Goal: Information Seeking & Learning: Learn about a topic

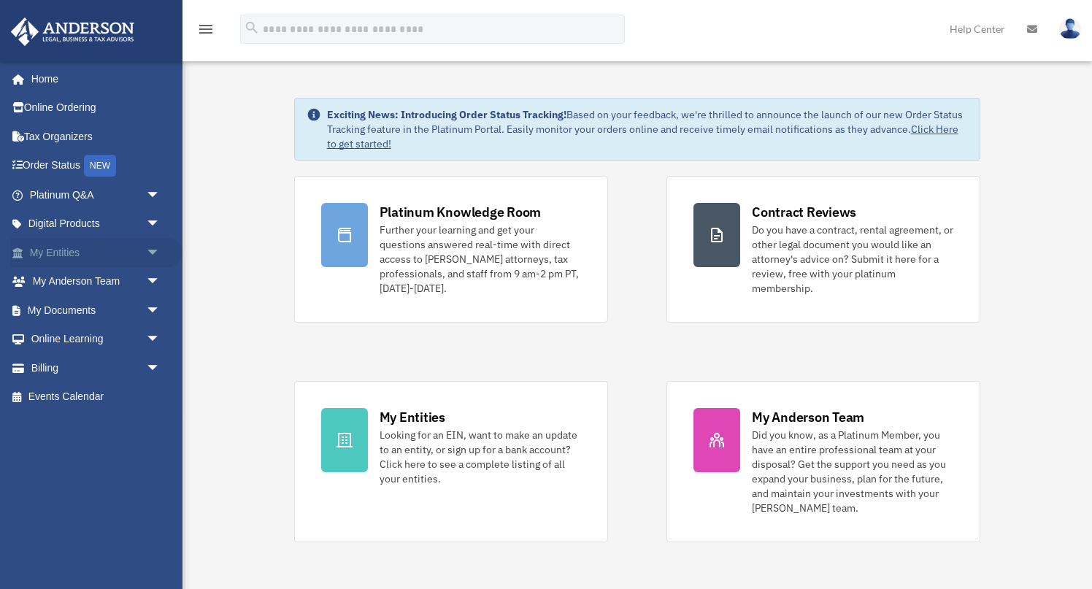
click at [153, 255] on span "arrow_drop_down" at bounding box center [160, 253] width 29 height 30
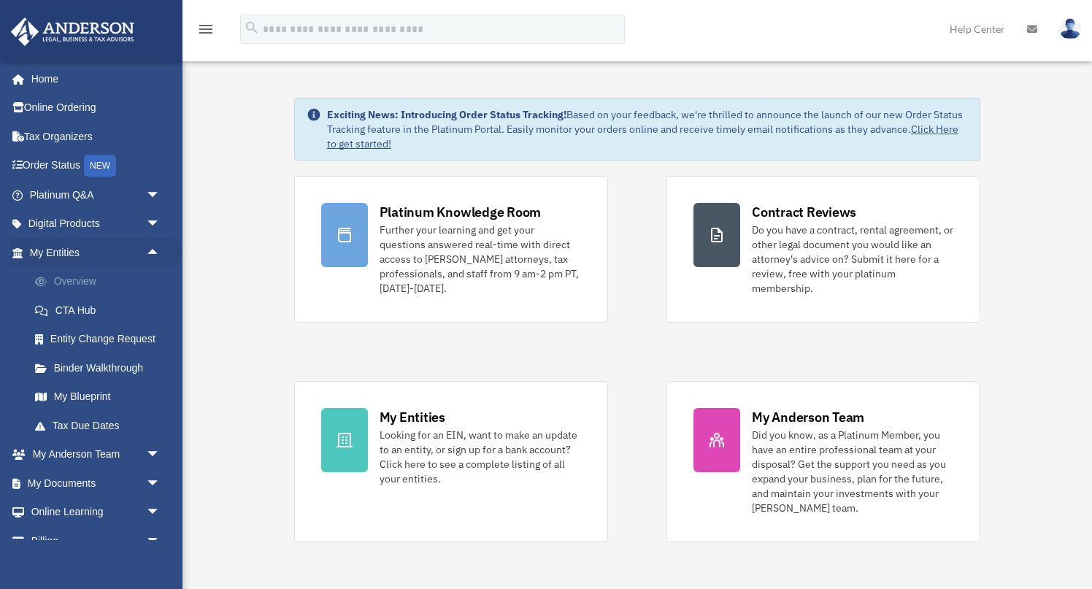
click at [89, 283] on link "Overview" at bounding box center [101, 281] width 162 height 29
click at [87, 284] on link "Overview" at bounding box center [101, 281] width 162 height 29
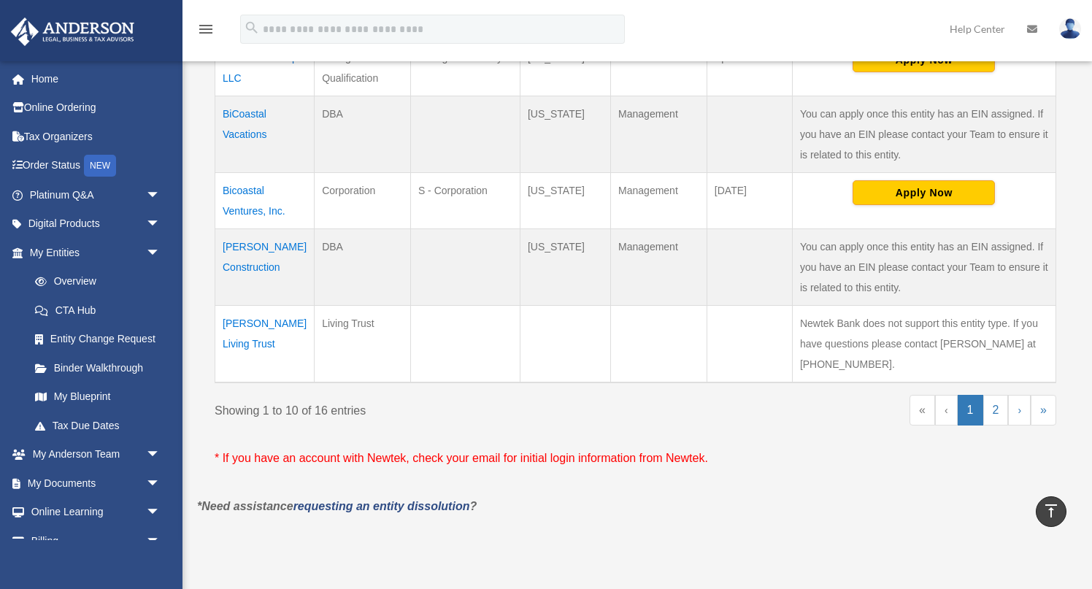
scroll to position [676, 0]
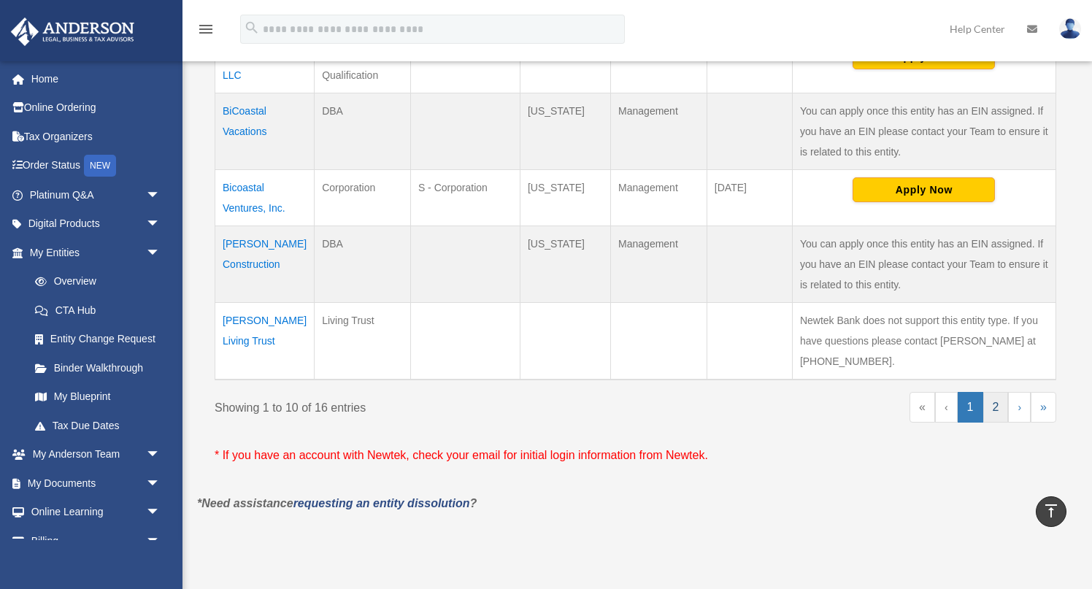
click at [996, 423] on link "2" at bounding box center [996, 407] width 26 height 31
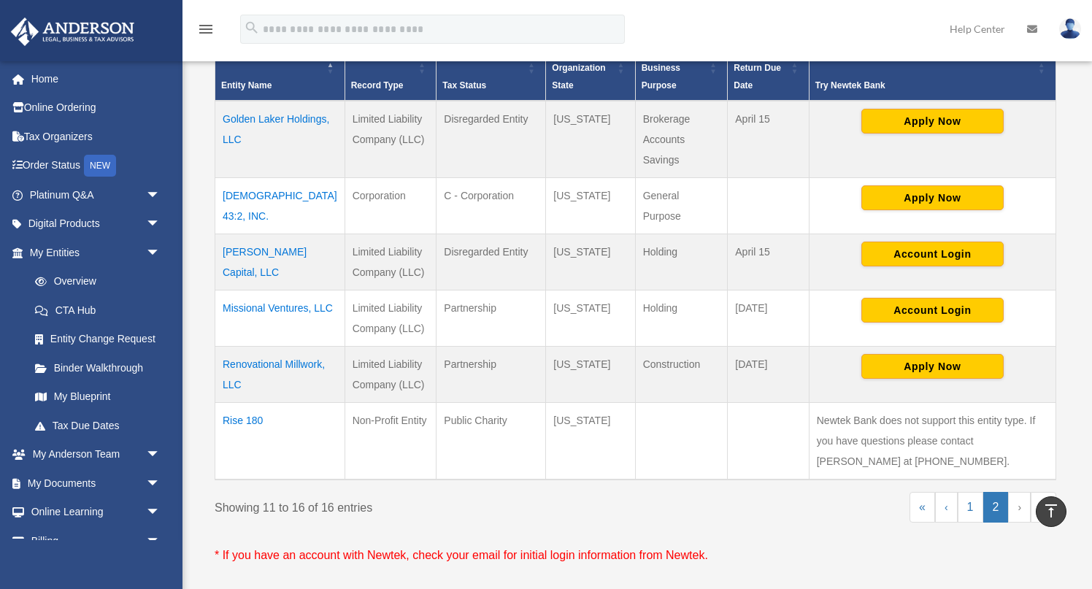
scroll to position [332, 0]
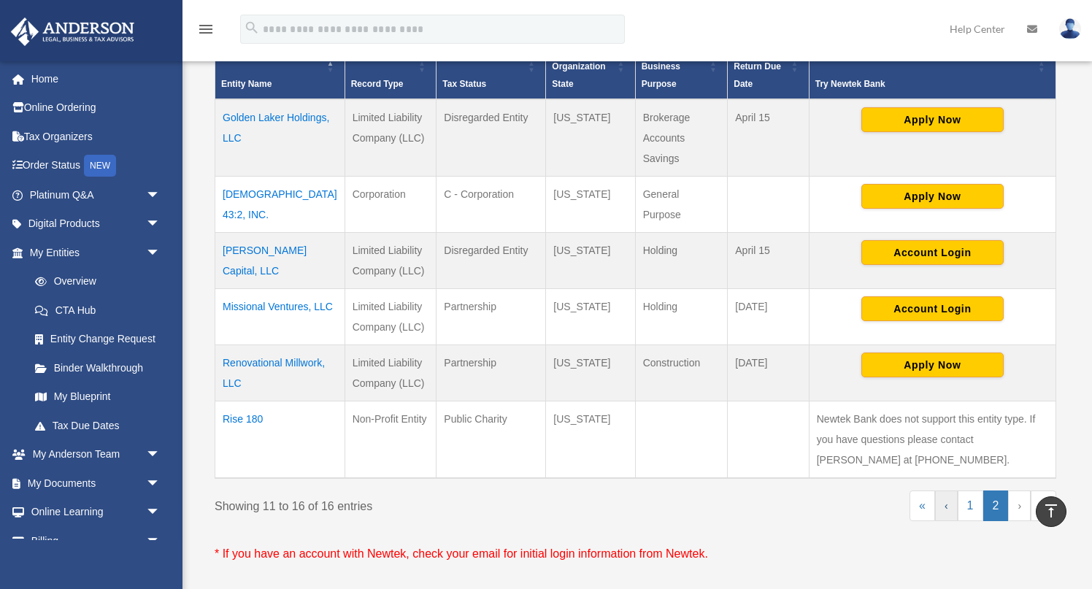
click at [946, 490] on link "‹" at bounding box center [946, 505] width 23 height 31
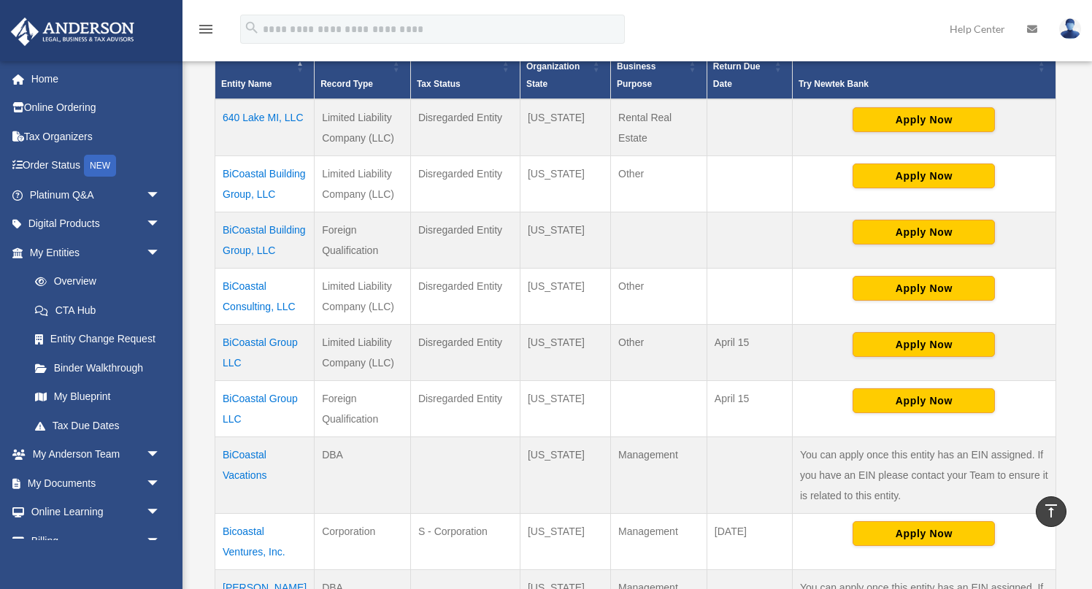
scroll to position [829, 0]
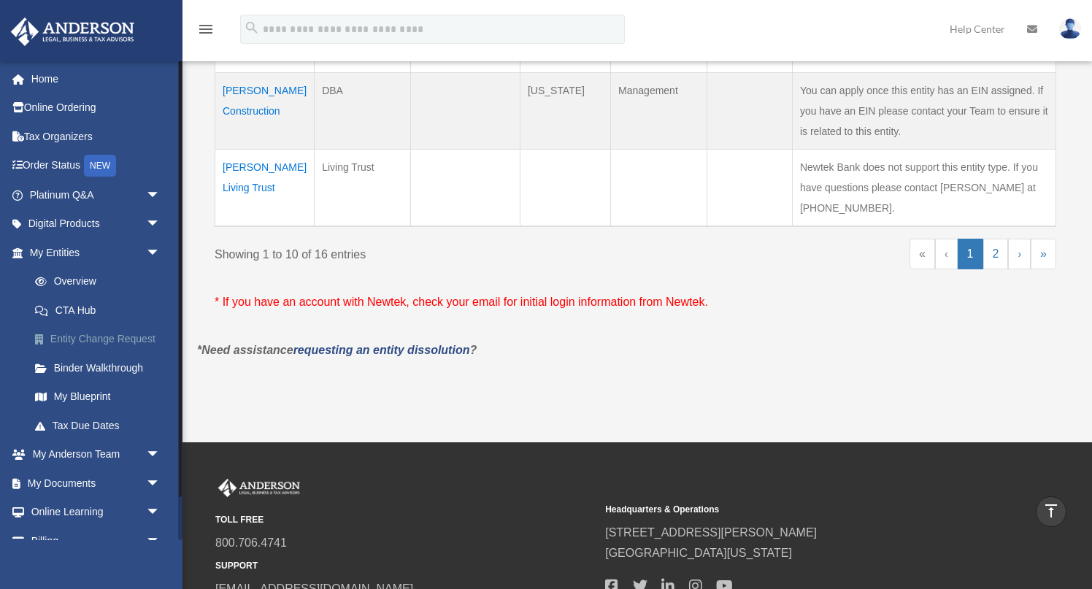
click at [115, 342] on link "Entity Change Request" at bounding box center [101, 339] width 162 height 29
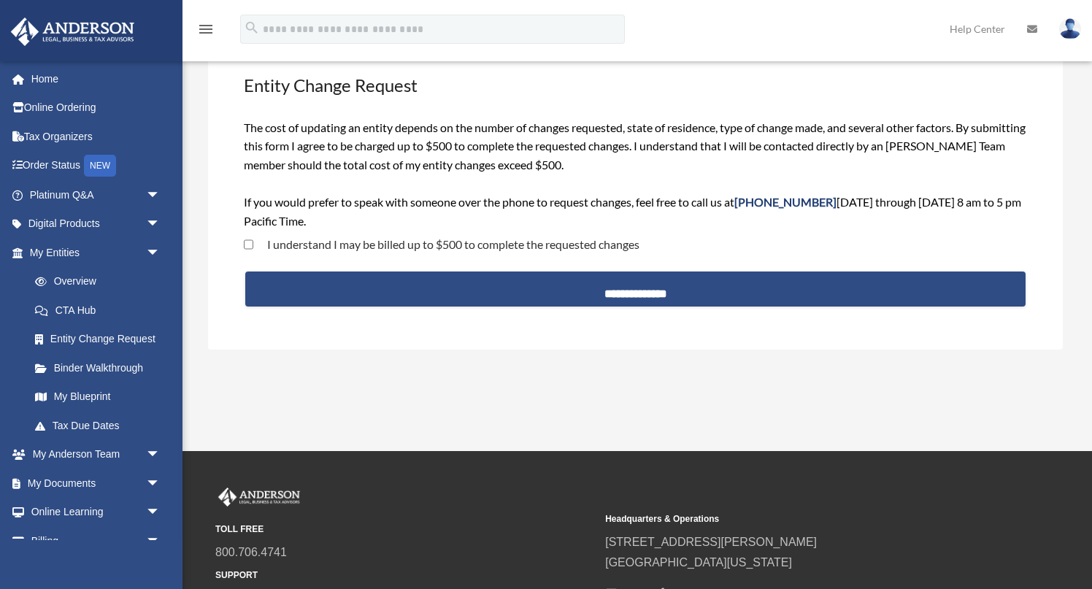
scroll to position [99, 0]
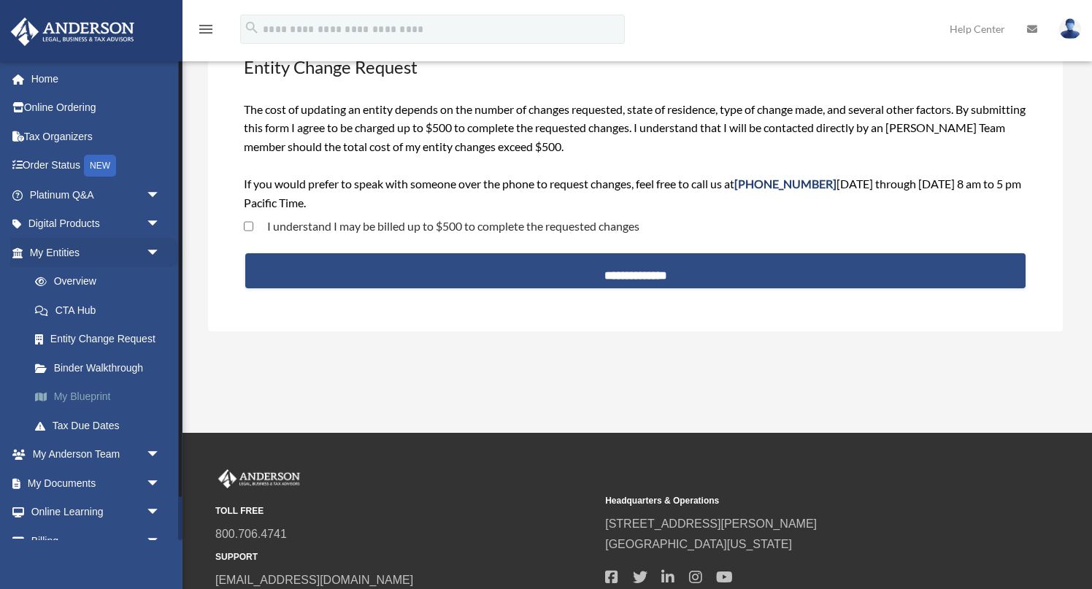
click at [97, 397] on link "My Blueprint" at bounding box center [101, 396] width 162 height 29
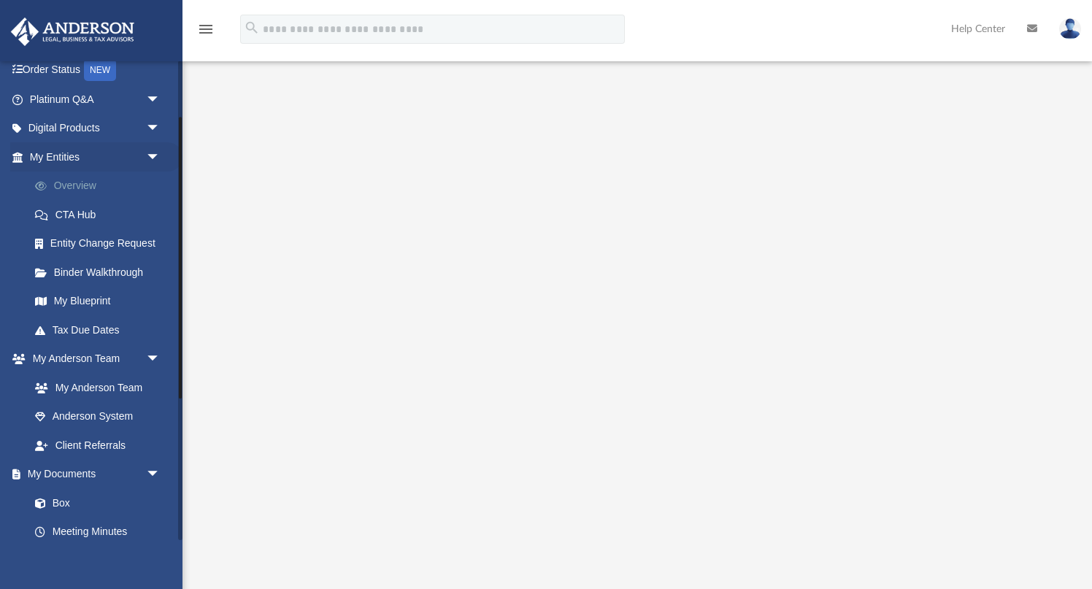
scroll to position [152, 0]
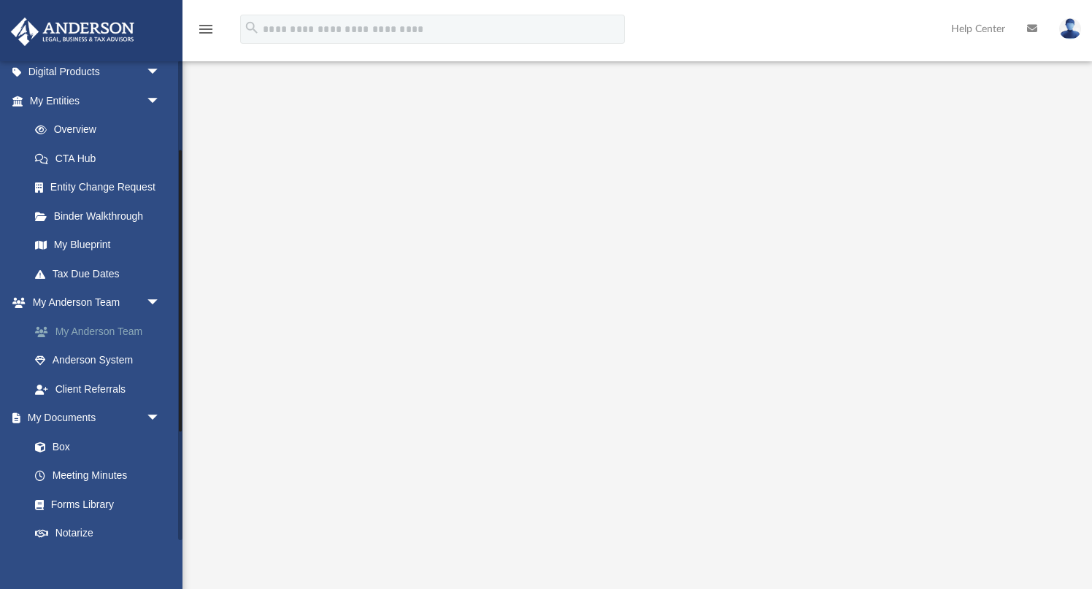
click at [131, 330] on link "My Anderson Team" at bounding box center [101, 331] width 162 height 29
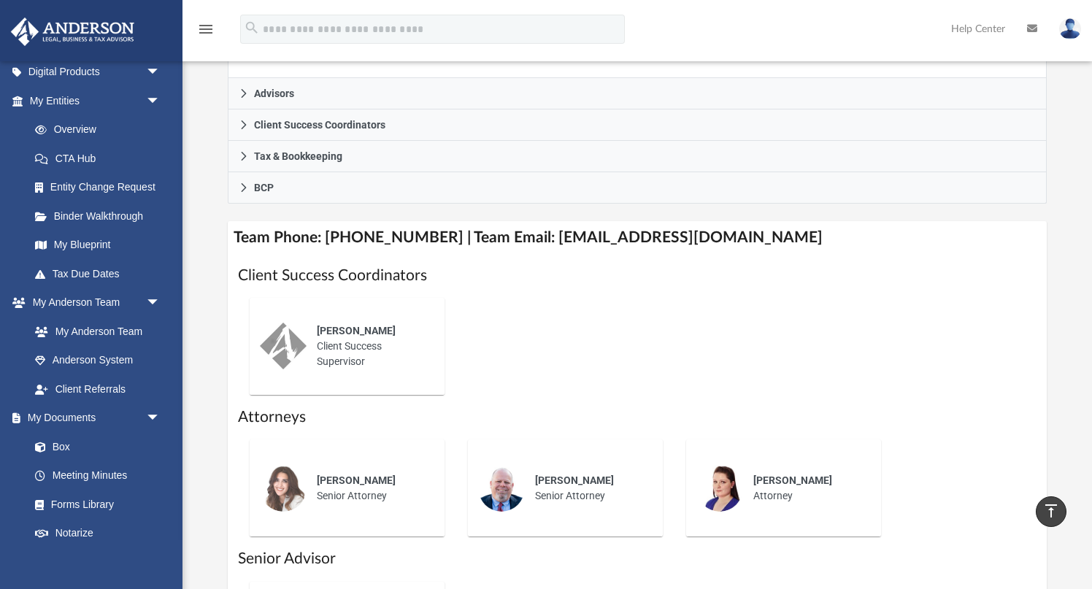
scroll to position [407, 0]
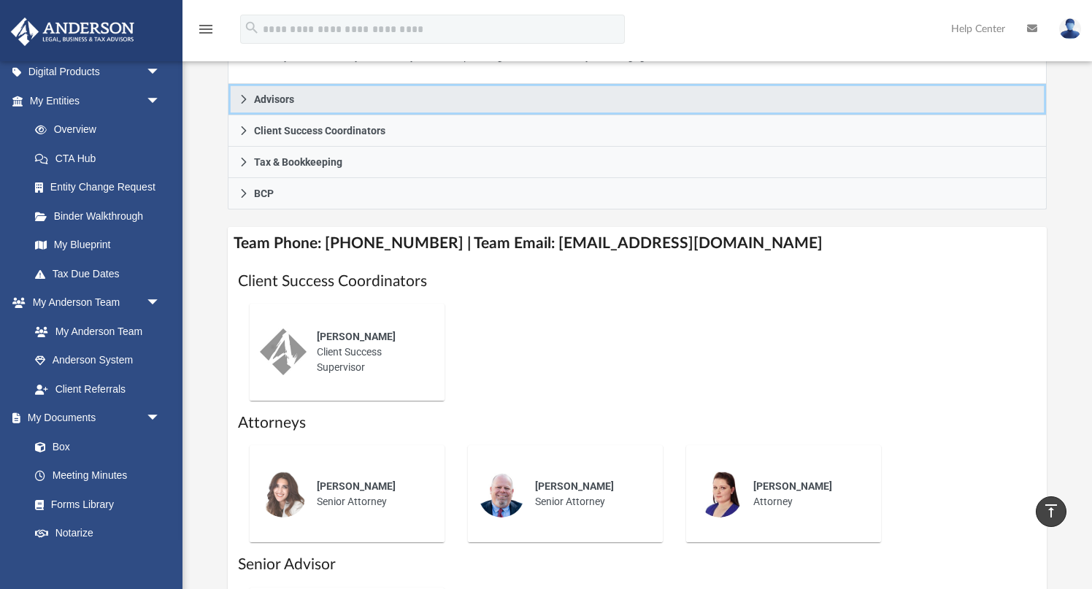
click at [242, 96] on icon at bounding box center [244, 99] width 10 height 10
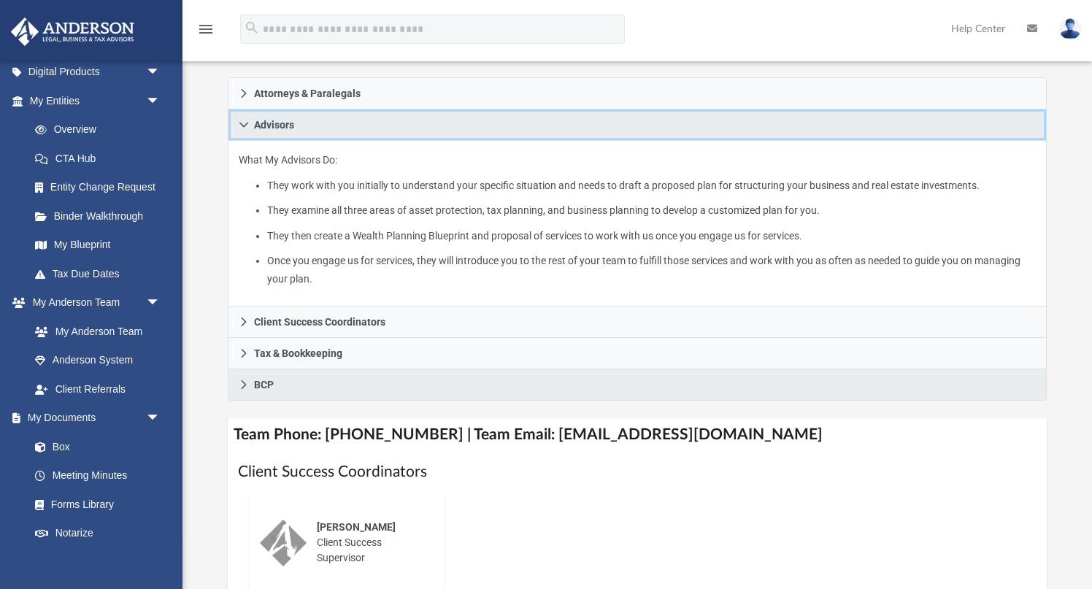
scroll to position [234, 0]
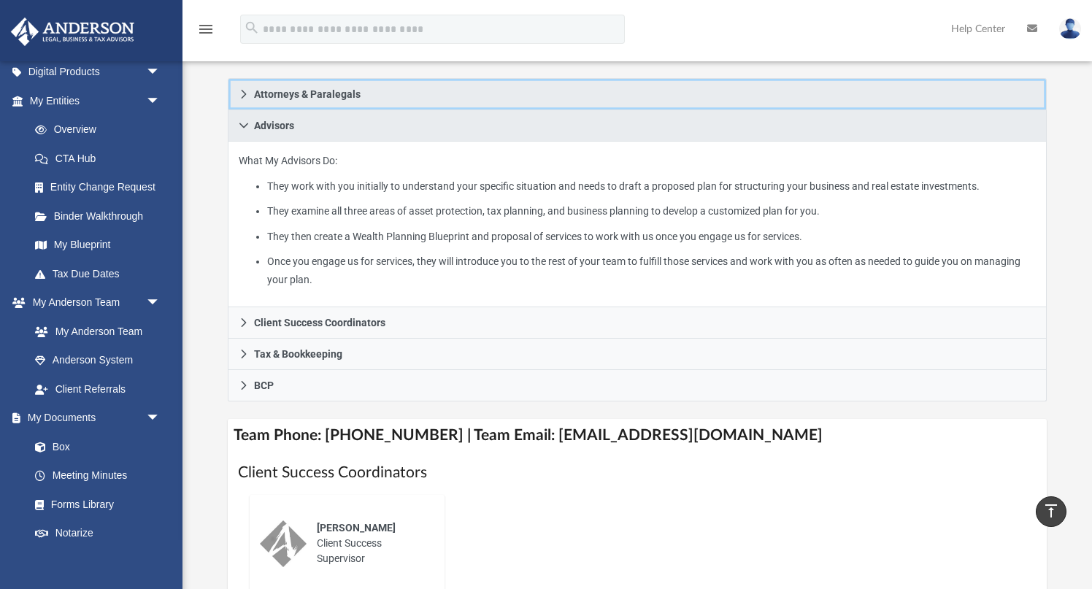
click at [244, 92] on icon at bounding box center [244, 94] width 5 height 9
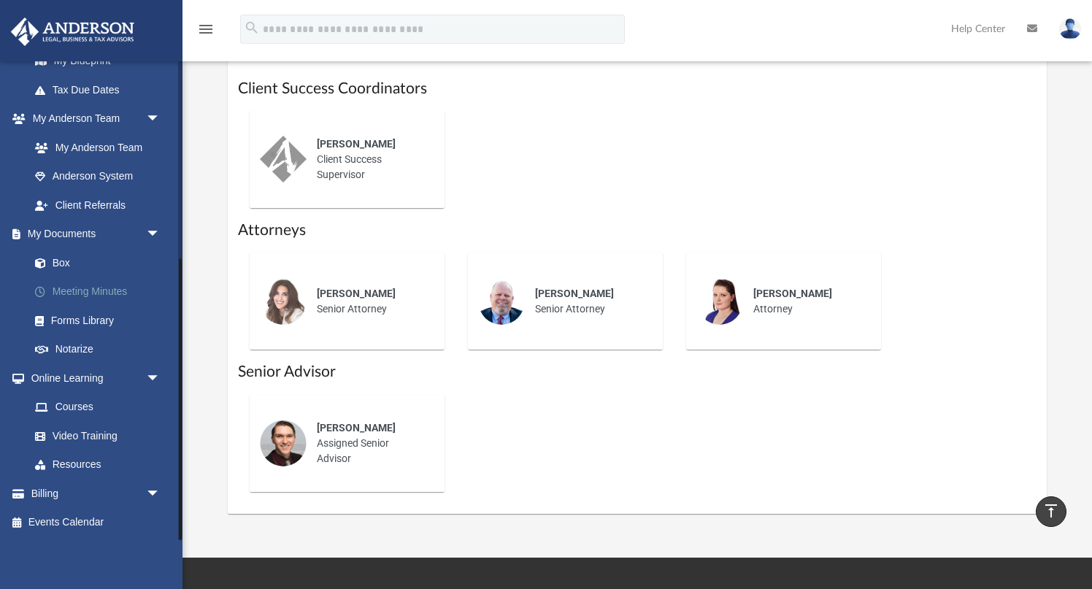
scroll to position [598, 0]
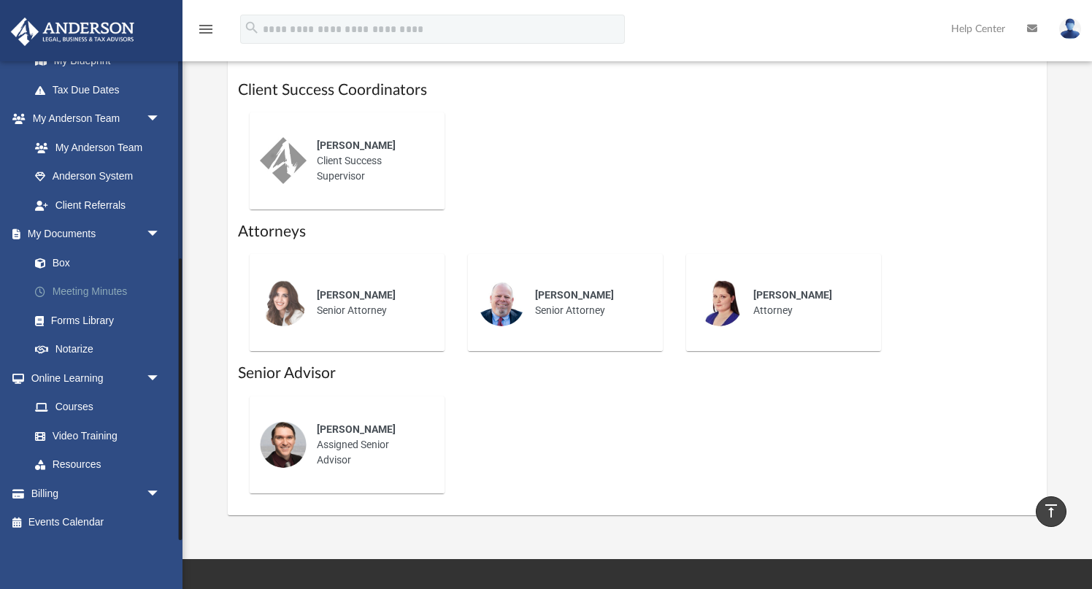
click at [111, 292] on link "Meeting Minutes" at bounding box center [101, 291] width 162 height 29
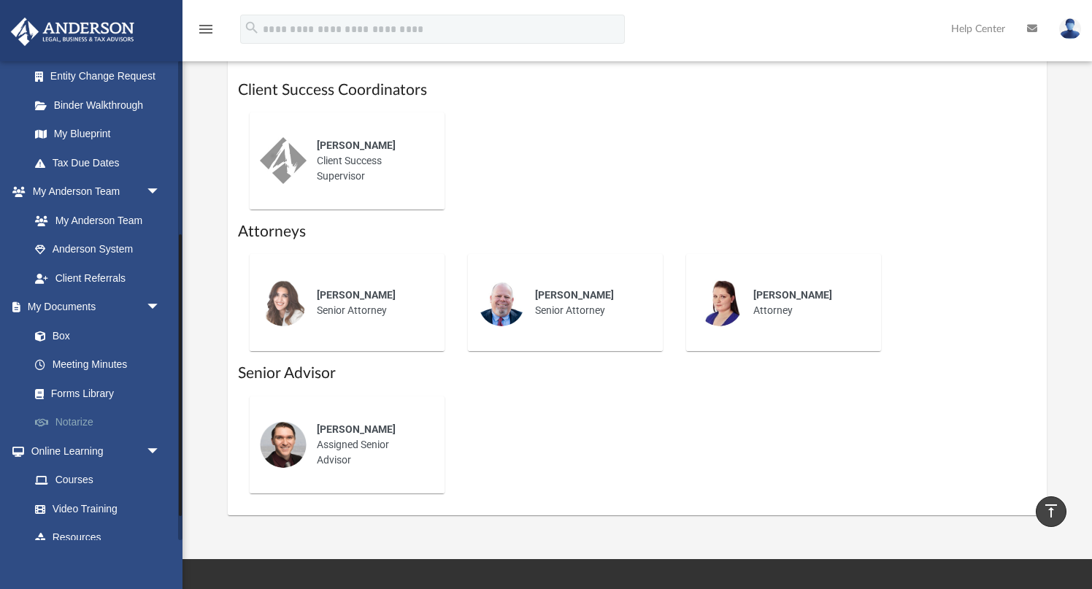
scroll to position [210, 0]
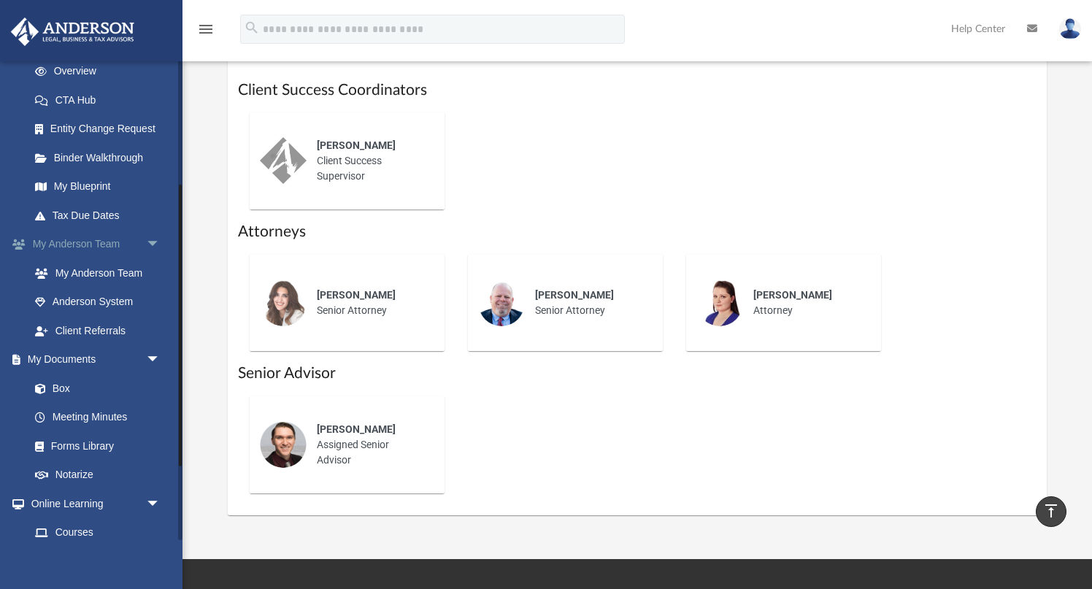
click at [152, 244] on span "arrow_drop_down" at bounding box center [160, 245] width 29 height 30
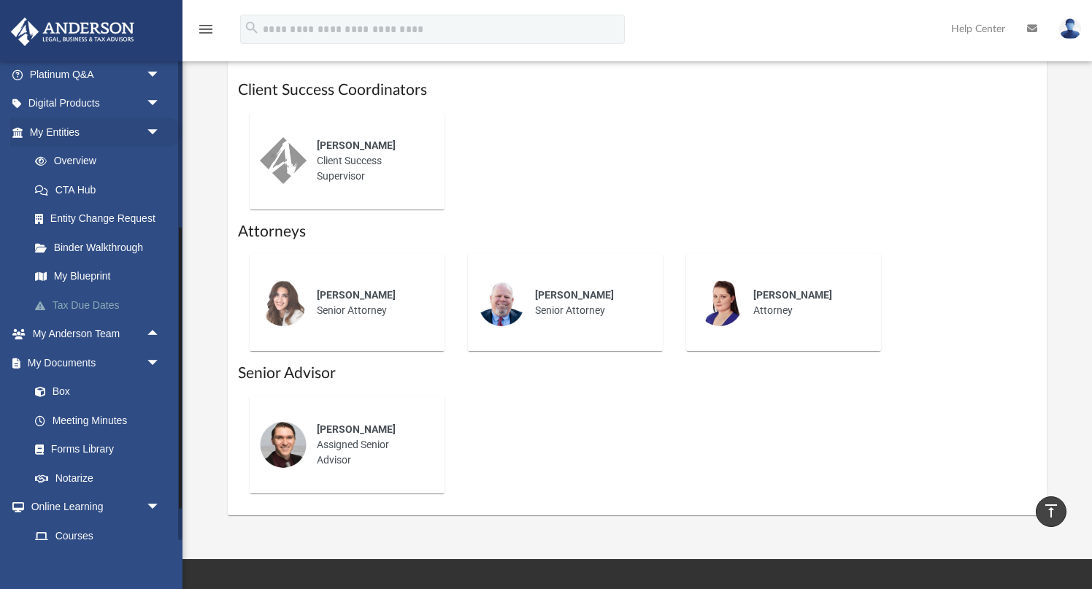
scroll to position [74, 0]
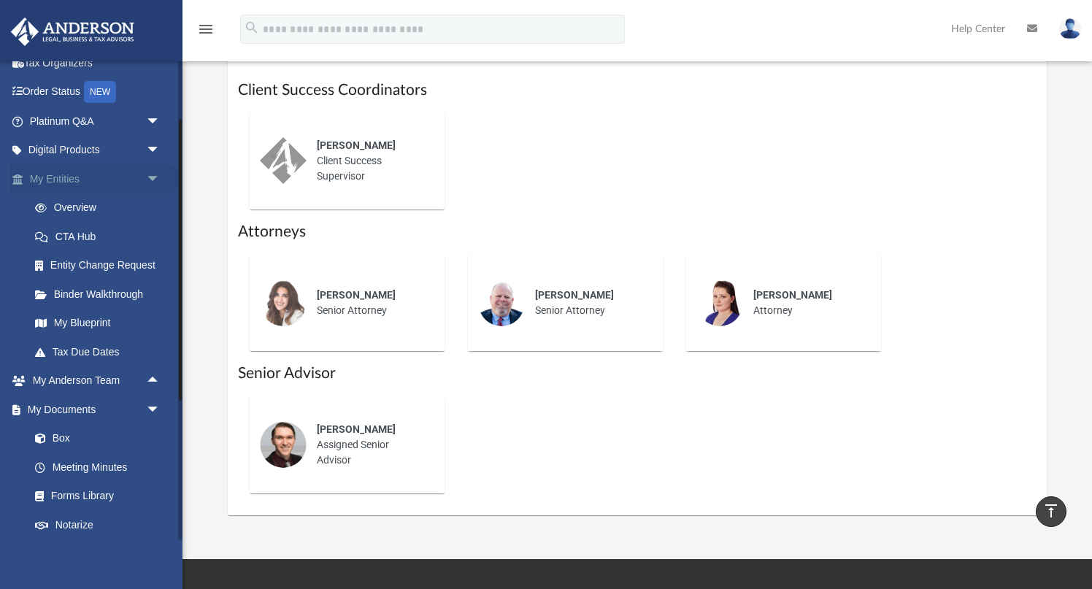
click at [153, 180] on span "arrow_drop_down" at bounding box center [160, 179] width 29 height 30
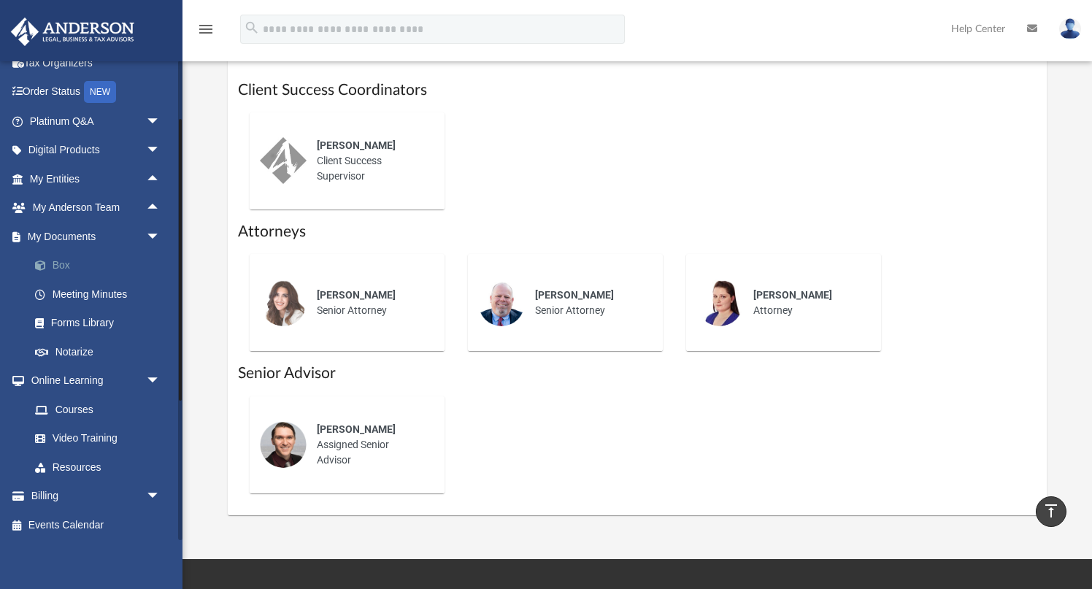
click at [72, 265] on link "Box" at bounding box center [101, 265] width 162 height 29
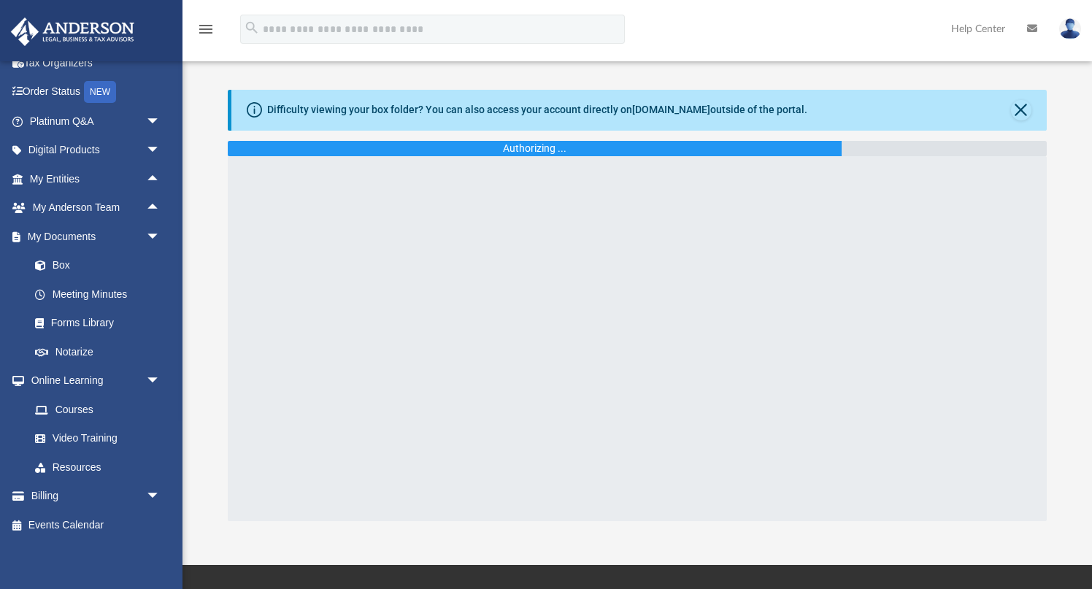
scroll to position [7, 0]
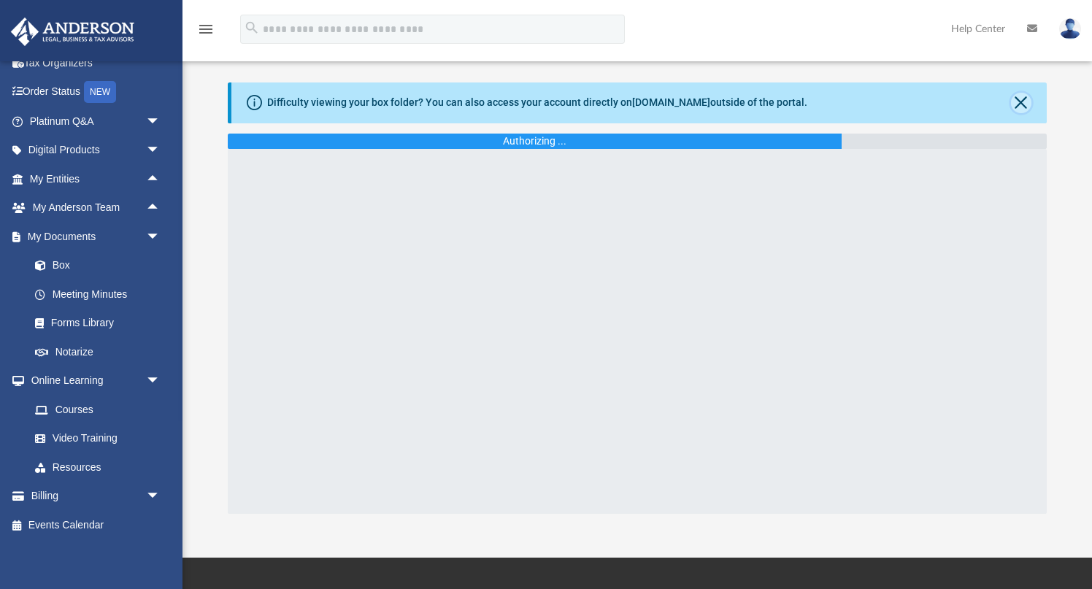
click at [1020, 98] on button "Close" at bounding box center [1021, 103] width 20 height 20
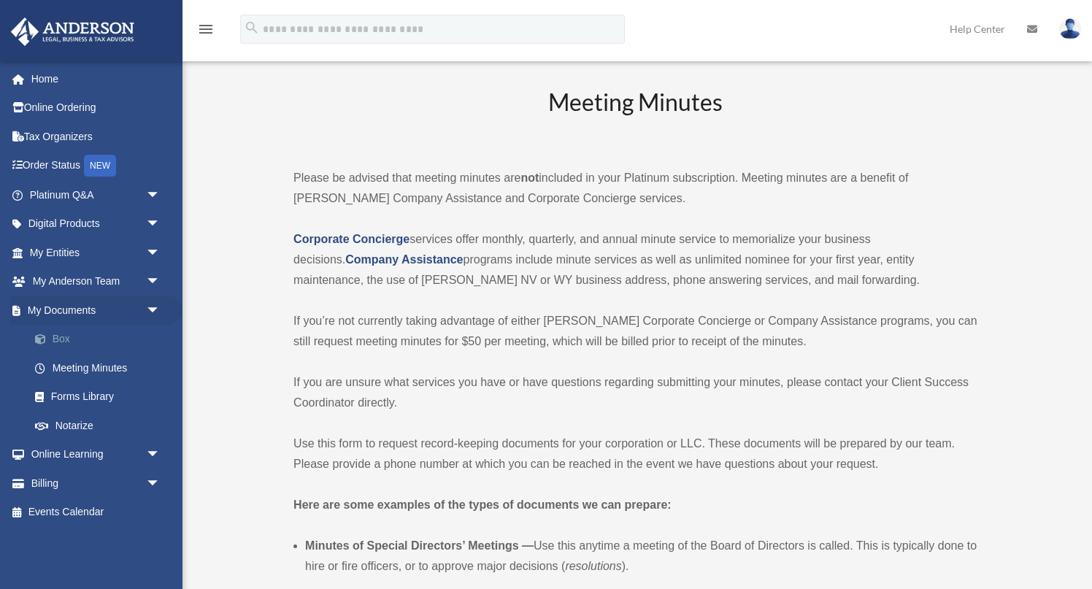
click at [69, 339] on link "Box" at bounding box center [101, 339] width 162 height 29
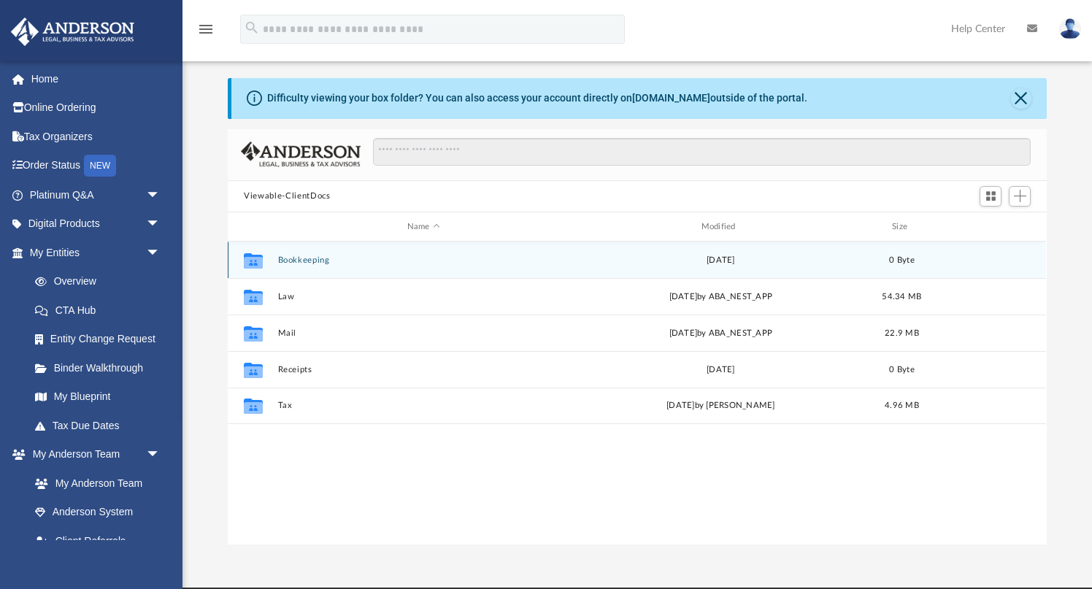
scroll to position [331, 818]
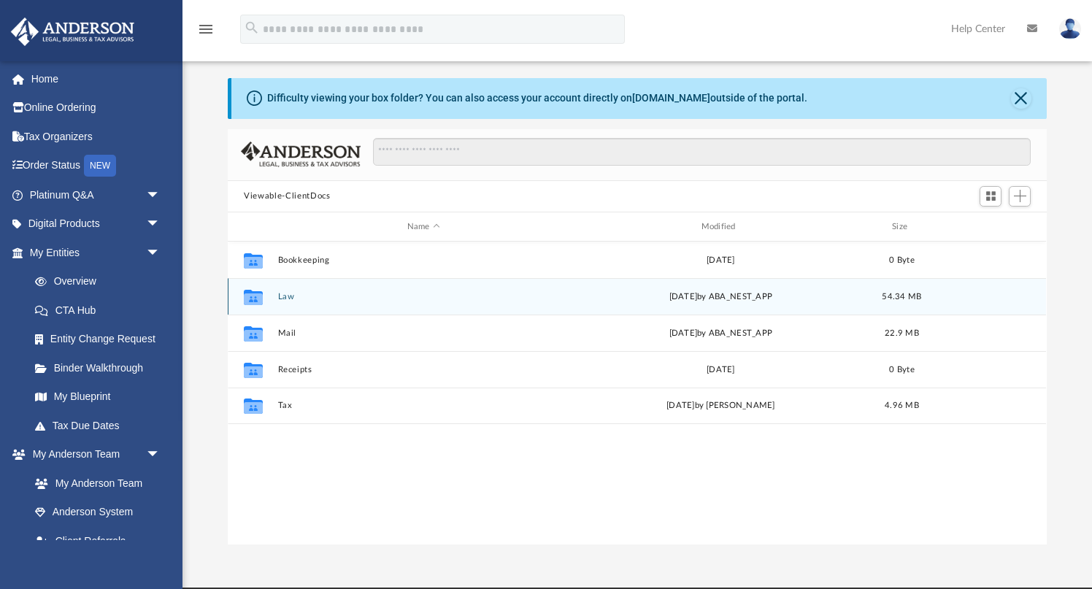
click at [257, 298] on icon "grid" at bounding box center [253, 299] width 19 height 12
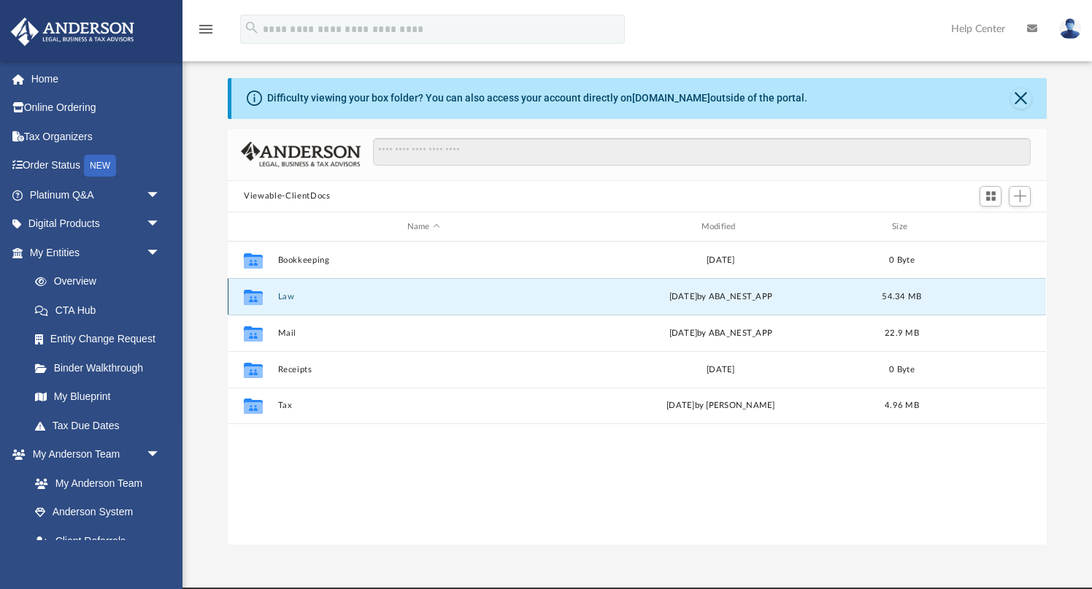
click at [287, 300] on button "Law" at bounding box center [423, 296] width 291 height 9
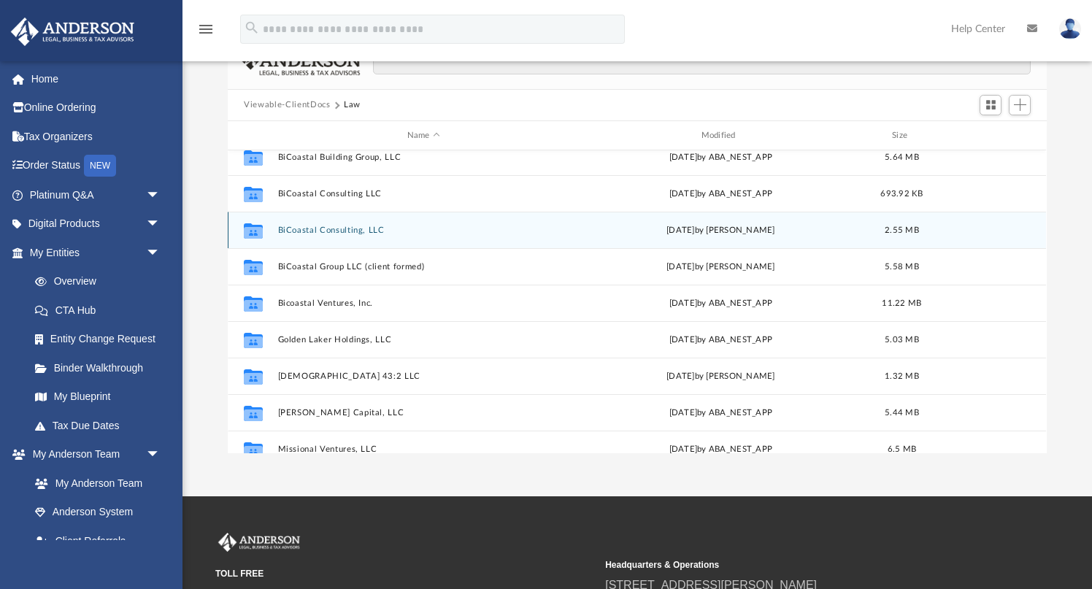
scroll to position [53, 0]
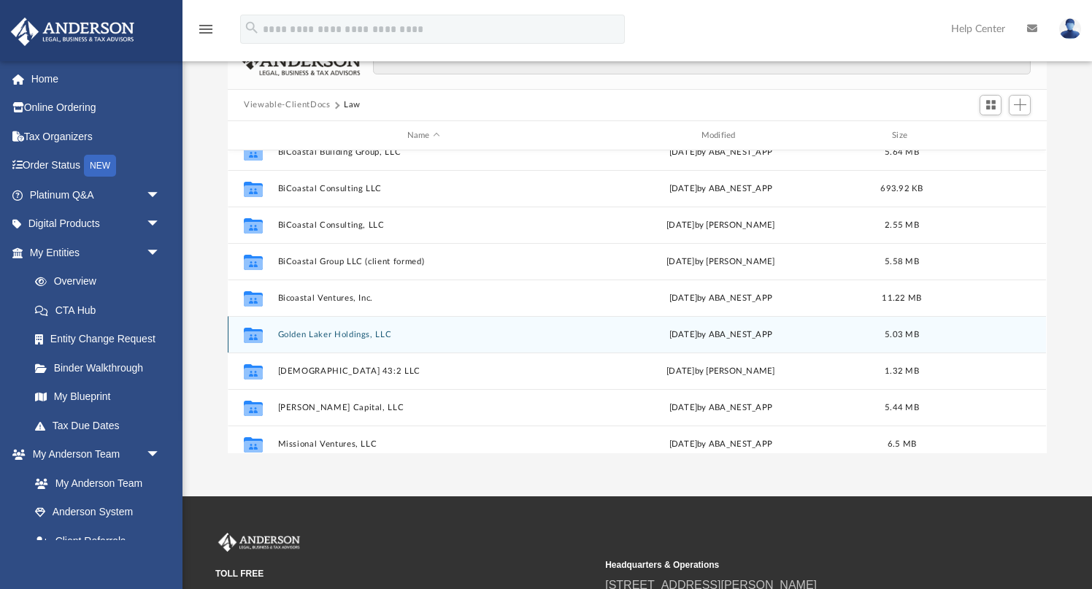
click at [309, 334] on button "Golden Laker Holdings, LLC" at bounding box center [423, 334] width 291 height 9
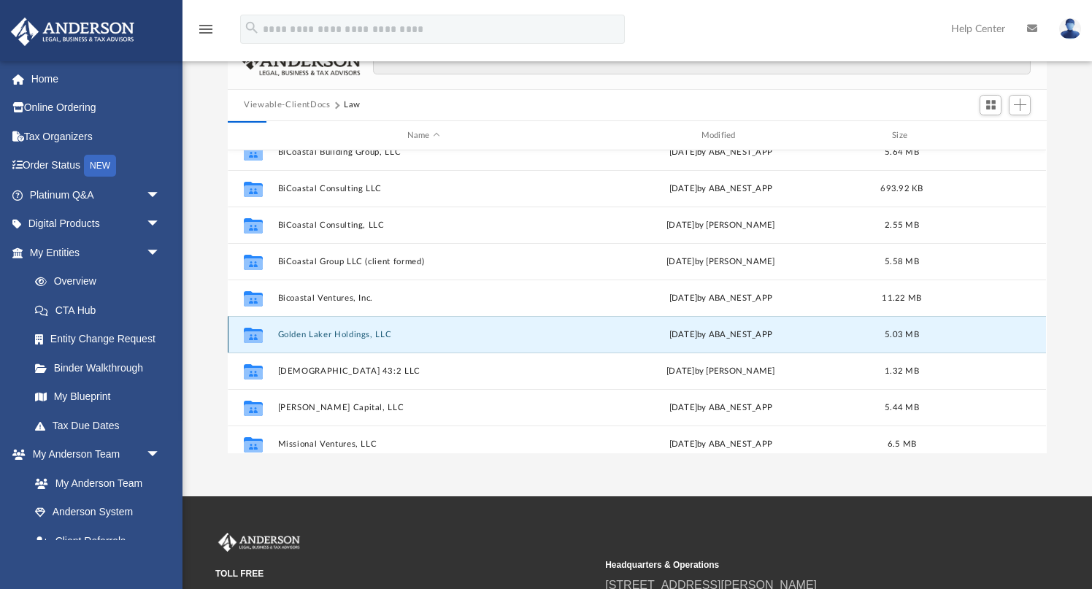
scroll to position [0, 0]
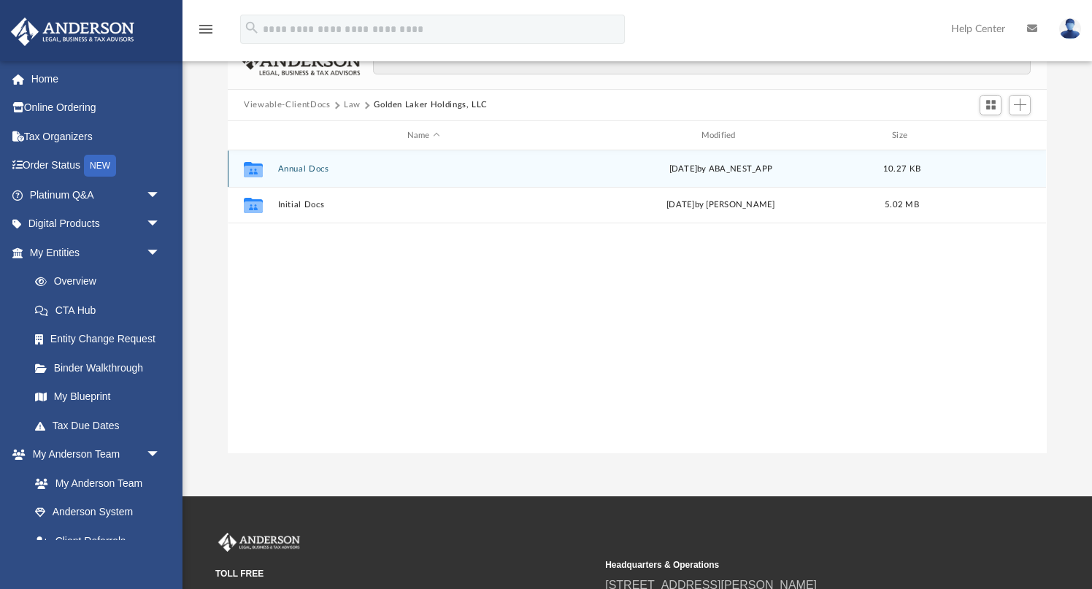
click at [303, 169] on button "Annual Docs" at bounding box center [423, 168] width 291 height 9
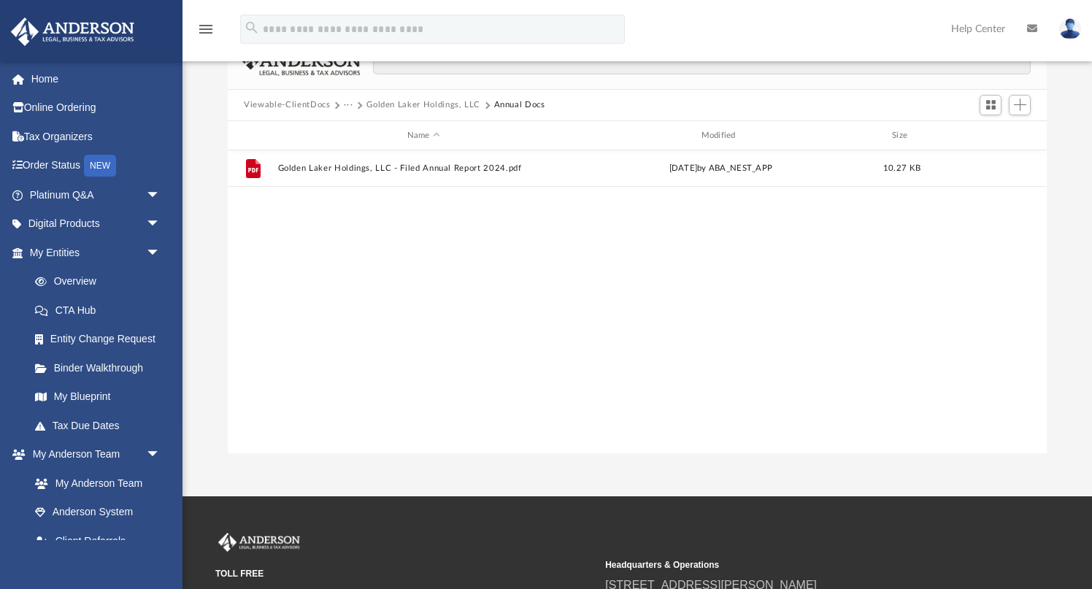
click at [393, 107] on button "Golden Laker Holdings, LLC" at bounding box center [423, 105] width 114 height 13
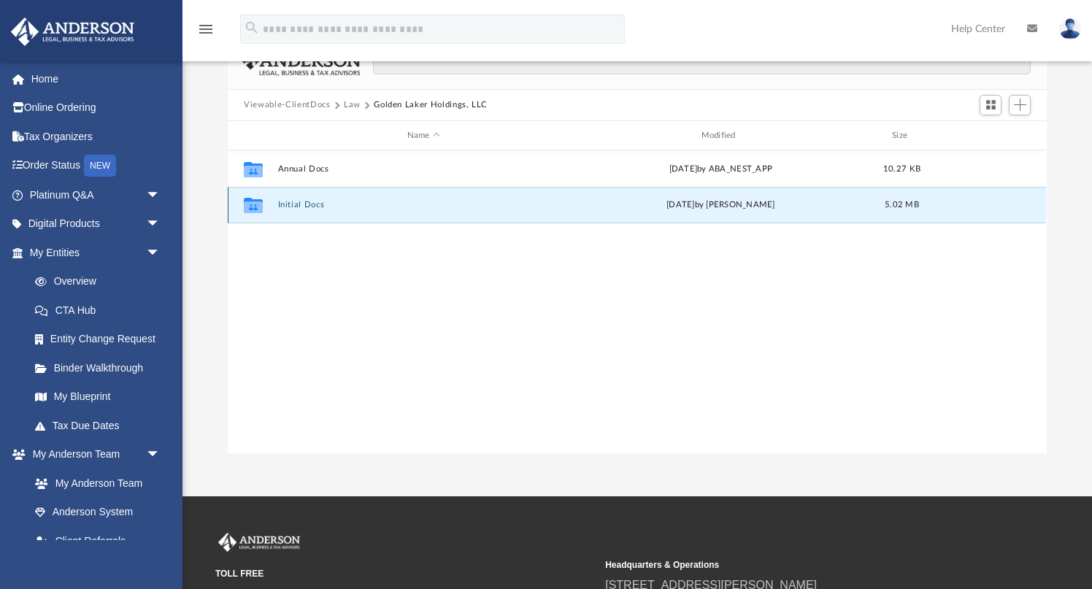
click at [307, 207] on button "Initial Docs" at bounding box center [423, 205] width 291 height 9
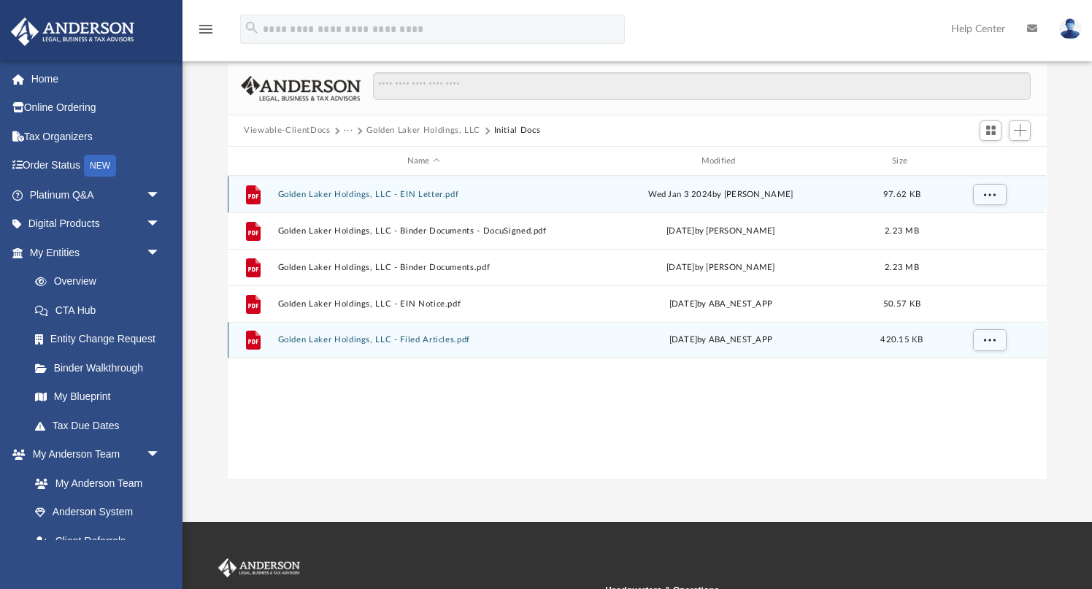
scroll to position [76, 0]
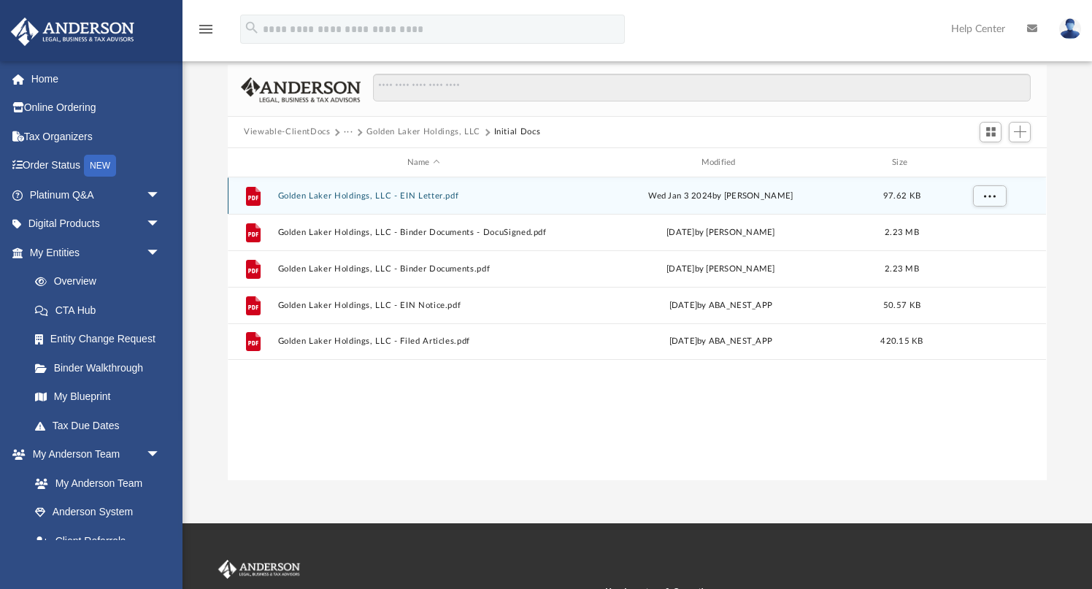
click at [418, 201] on div "File Golden Laker Holdings, LLC - EIN Letter.pdf Wed Jan 3 2024 by Krystal Hank…" at bounding box center [637, 195] width 818 height 36
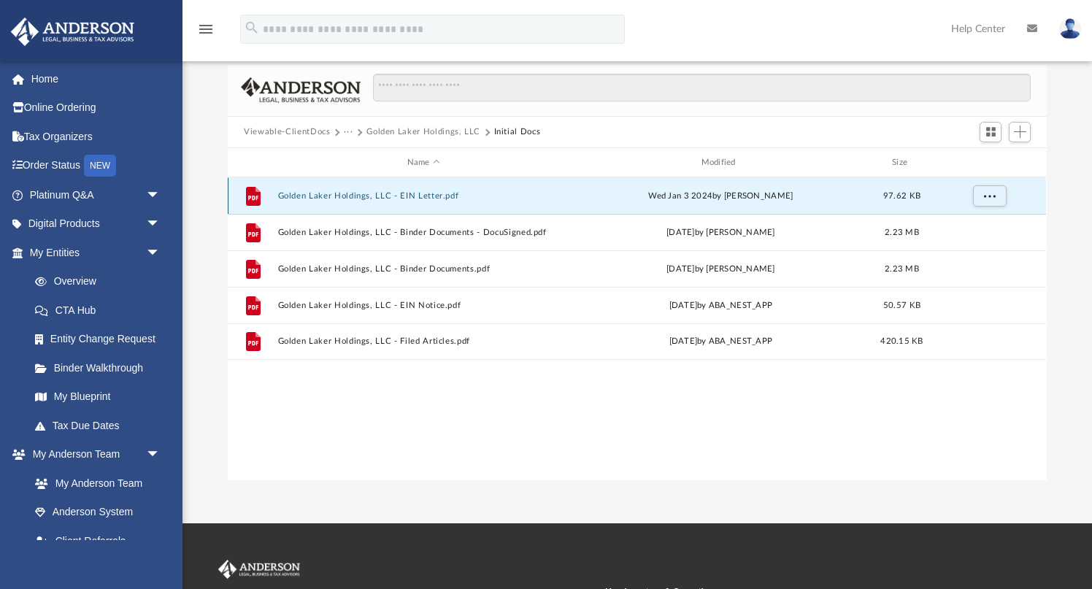
click at [418, 199] on button "Golden Laker Holdings, LLC - EIN Letter.pdf" at bounding box center [423, 195] width 291 height 9
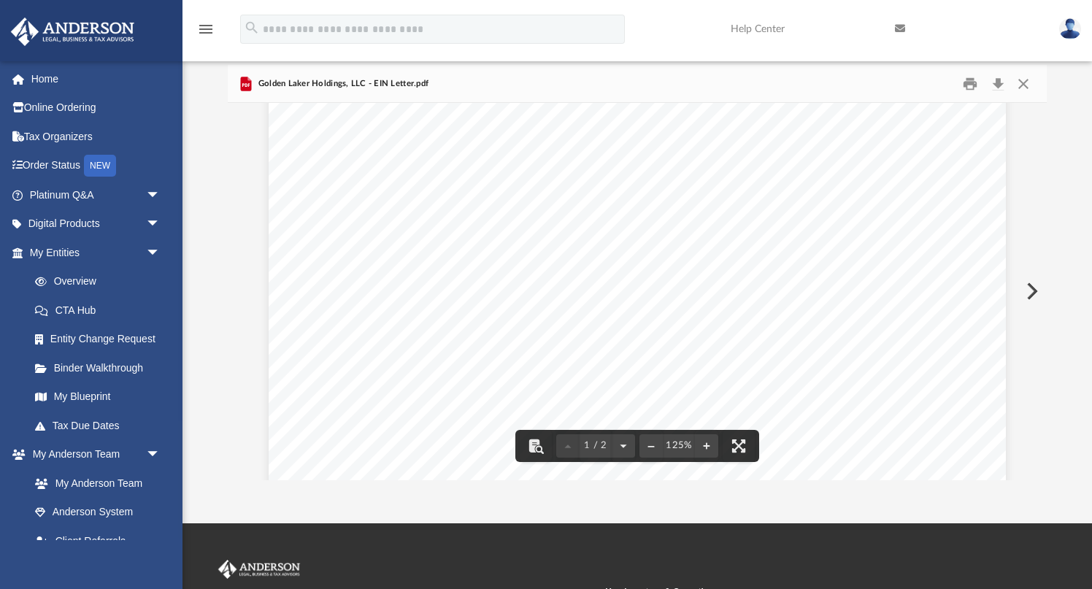
scroll to position [0, 0]
click at [1025, 82] on button "Close" at bounding box center [1023, 83] width 26 height 23
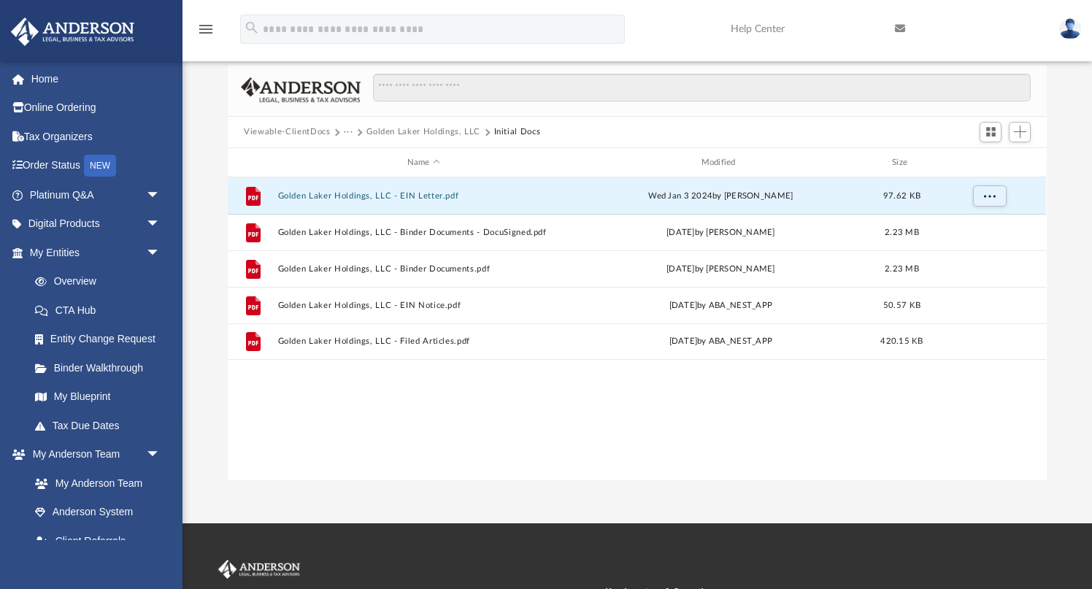
click at [306, 134] on button "Viewable-ClientDocs" at bounding box center [287, 132] width 86 height 13
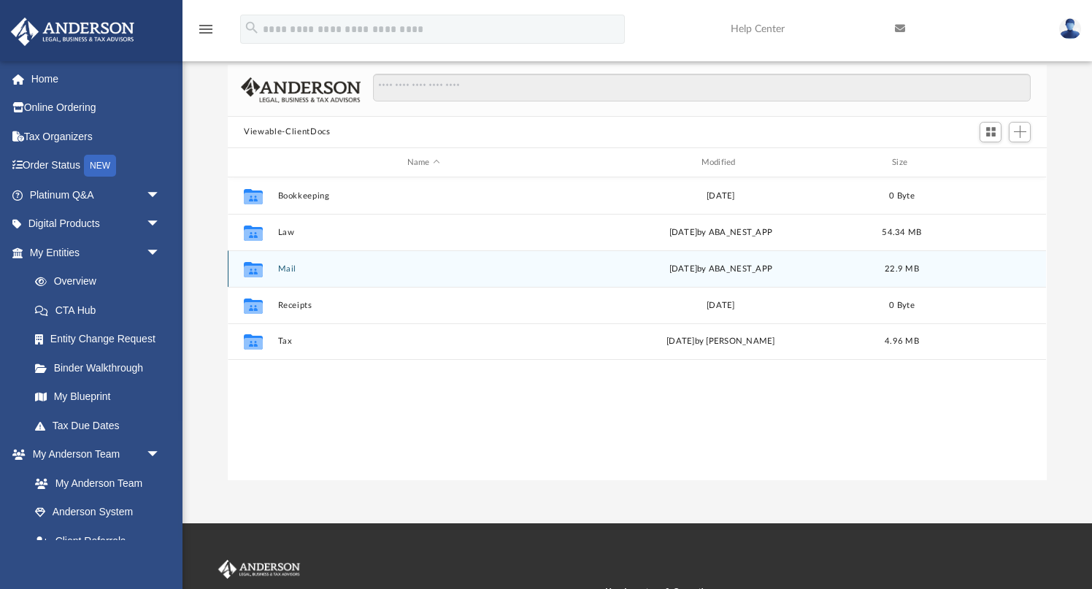
click at [255, 271] on icon "grid" at bounding box center [253, 269] width 19 height 15
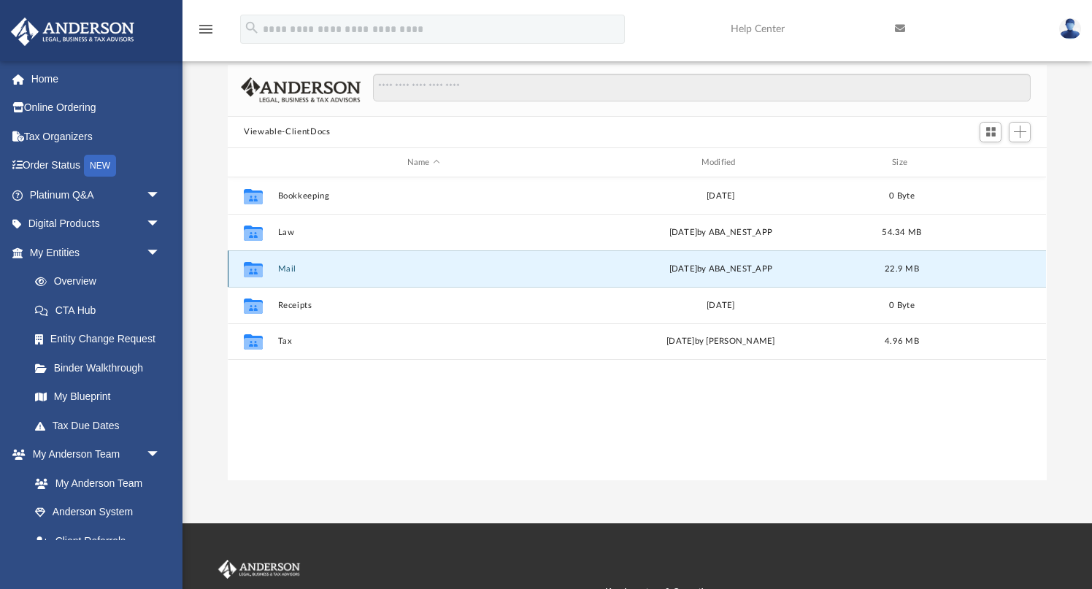
click at [291, 269] on button "Mail" at bounding box center [423, 268] width 291 height 9
click at [262, 269] on icon "grid" at bounding box center [253, 272] width 19 height 12
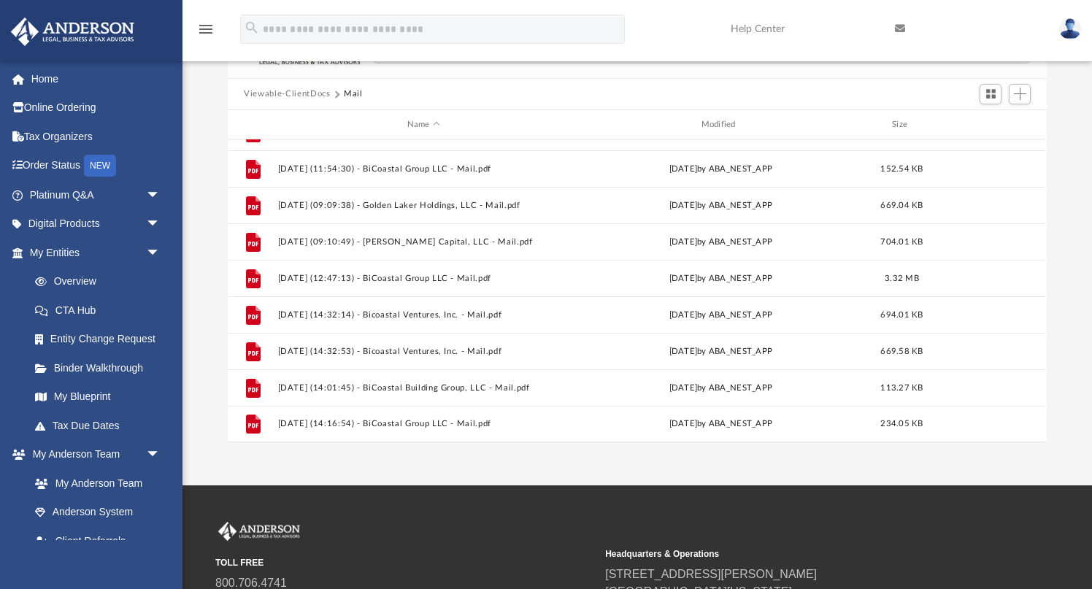
scroll to position [271, 0]
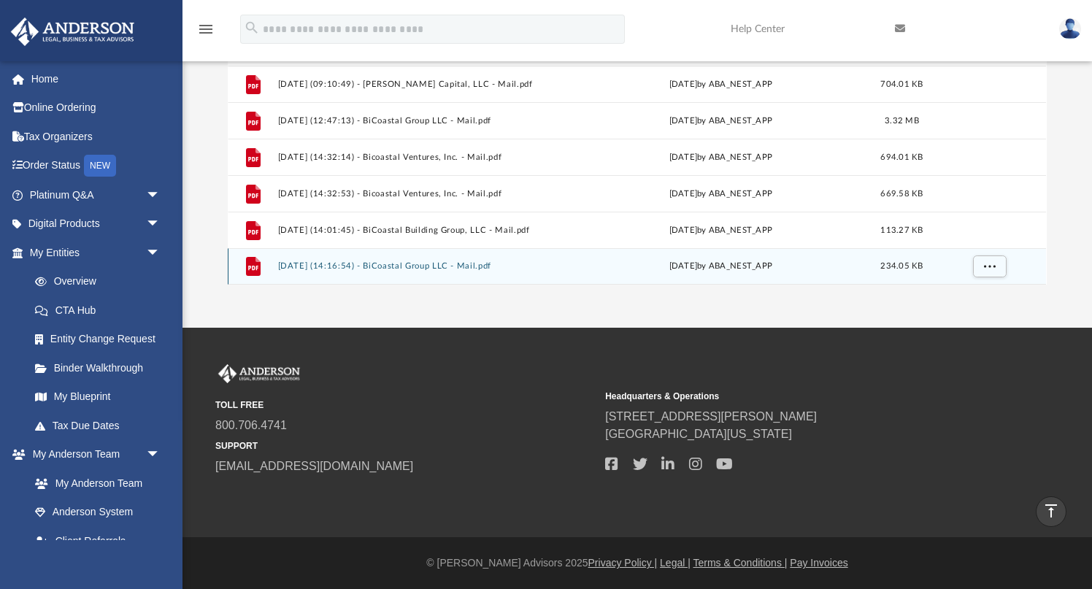
click at [251, 272] on icon "grid" at bounding box center [253, 266] width 15 height 19
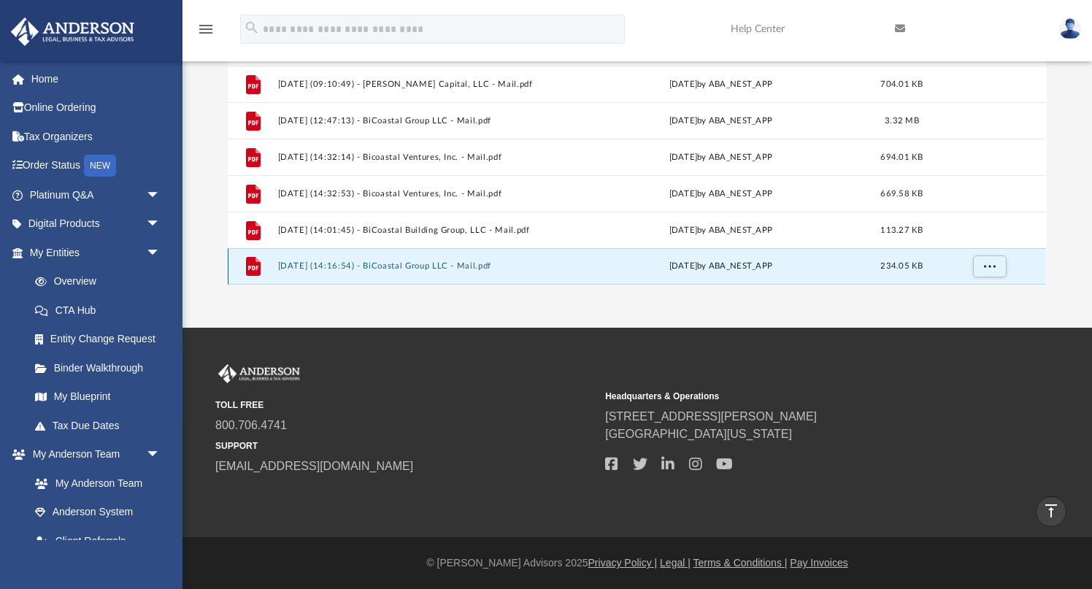
click at [251, 272] on icon "grid" at bounding box center [253, 266] width 15 height 19
click at [475, 266] on button "2025.09.19 (14:16:54) - BiCoastal Group LLC - Mail.pdf" at bounding box center [423, 266] width 291 height 9
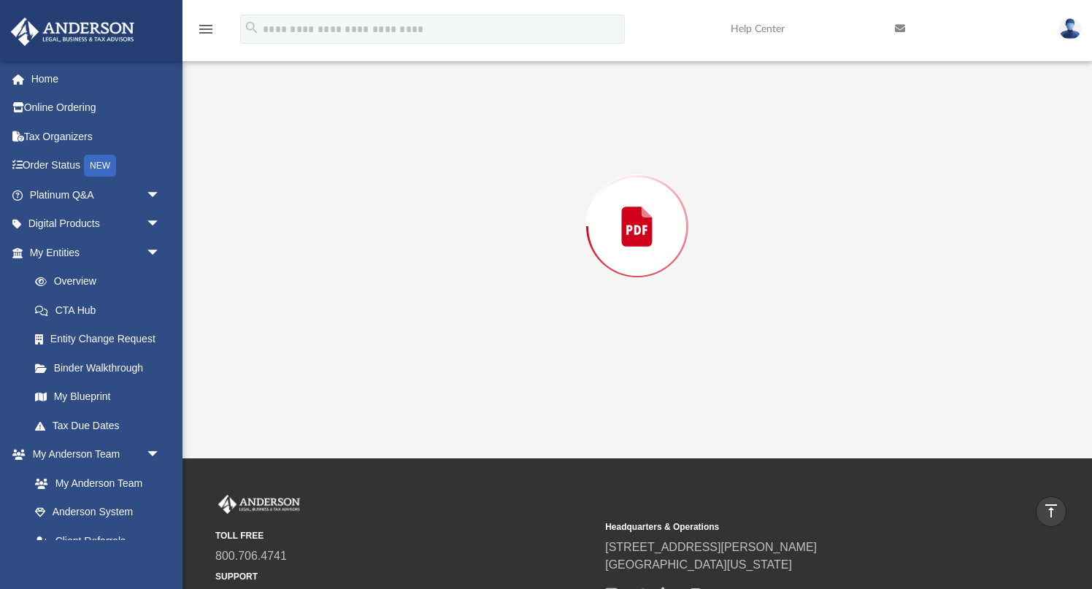
click at [475, 266] on div "Preview" at bounding box center [637, 226] width 818 height 377
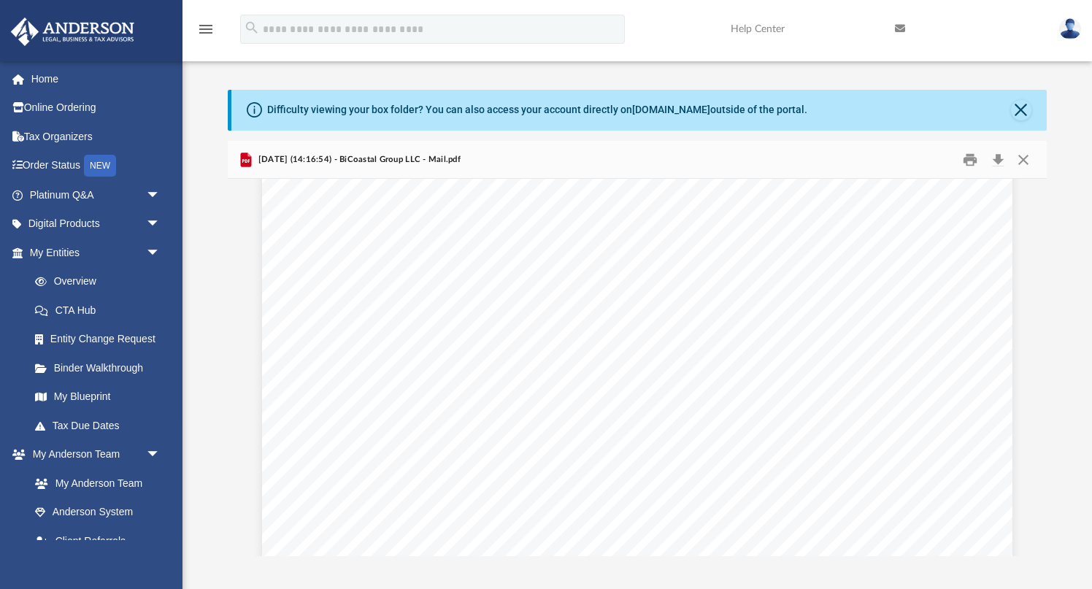
scroll to position [0, 0]
click at [1022, 161] on button "Close" at bounding box center [1023, 159] width 26 height 23
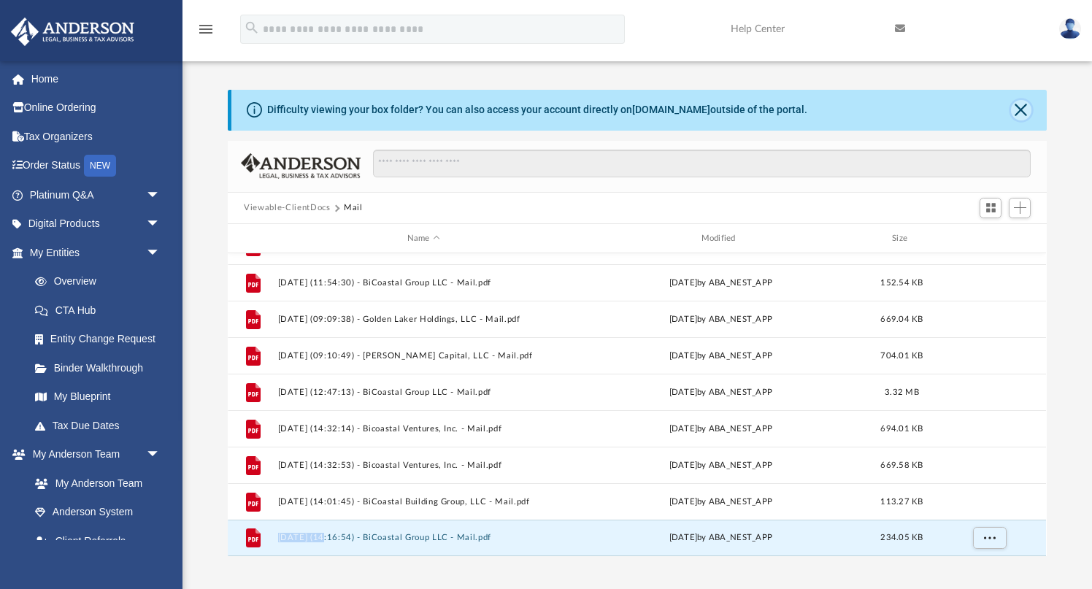
click at [1018, 112] on button "Close" at bounding box center [1021, 110] width 20 height 20
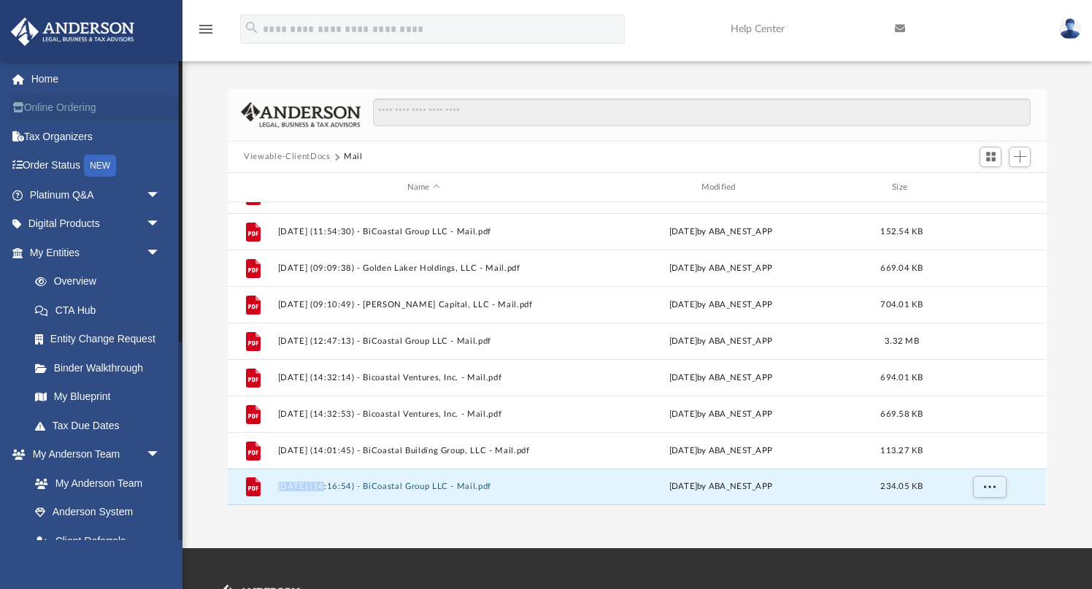
click at [80, 110] on link "Online Ordering" at bounding box center [96, 107] width 172 height 29
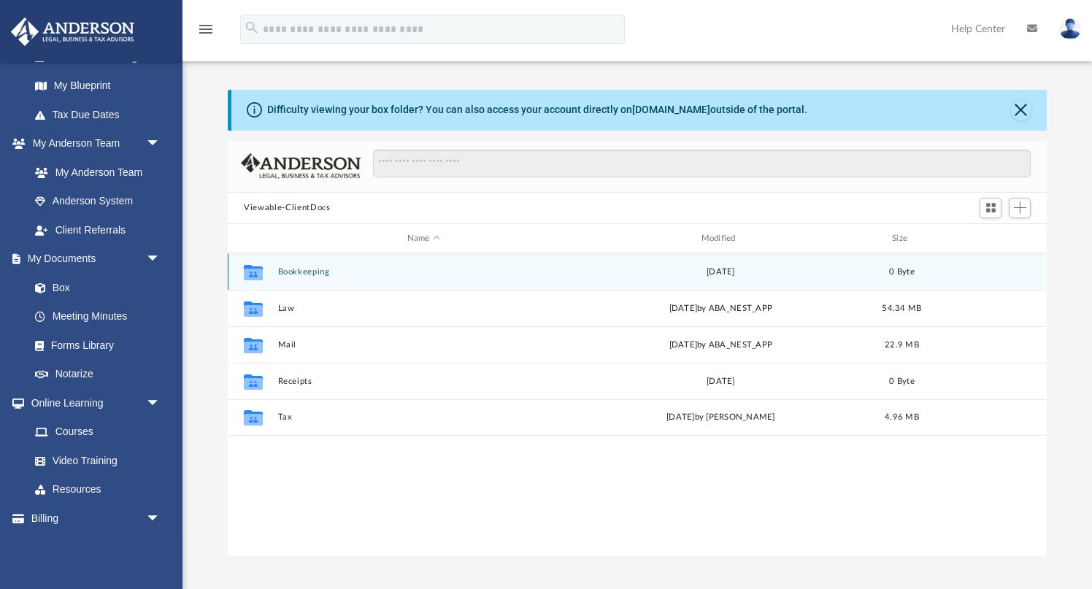
click at [317, 271] on button "Bookkeeping" at bounding box center [423, 271] width 291 height 9
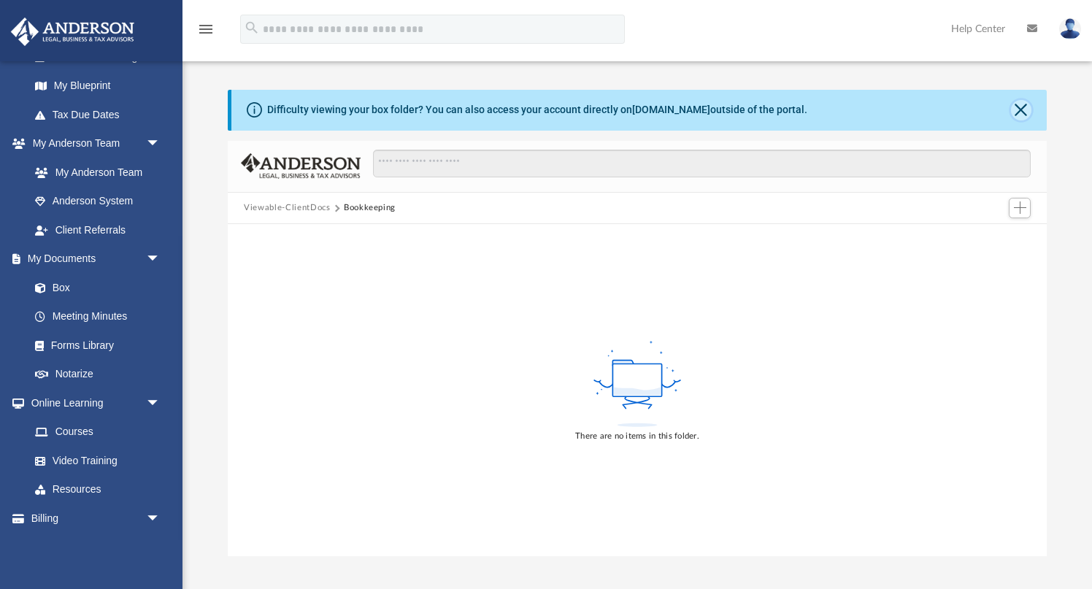
click at [1025, 106] on button "Close" at bounding box center [1021, 110] width 20 height 20
